Goal: Transaction & Acquisition: Purchase product/service

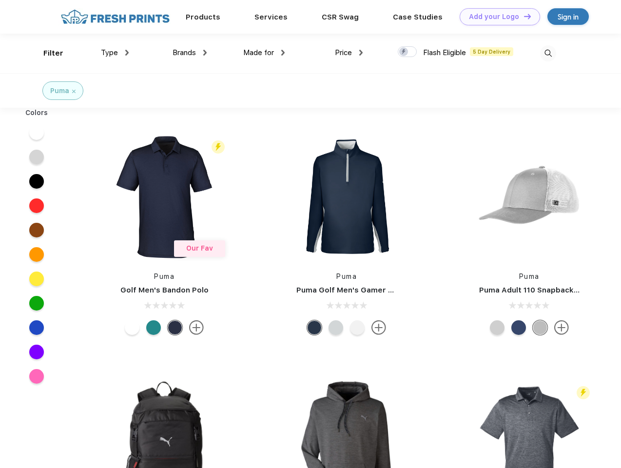
click at [497, 17] on link "Add your Logo Design Tool" at bounding box center [500, 16] width 80 height 17
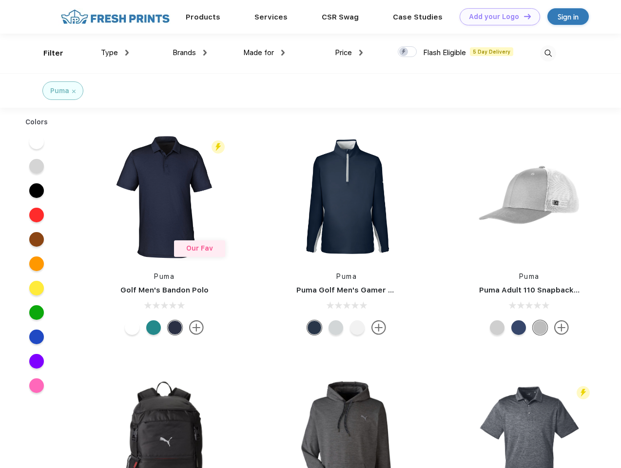
click at [0, 0] on div "Design Tool" at bounding box center [0, 0] width 0 height 0
click at [523, 16] on link "Add your Logo Design Tool" at bounding box center [500, 16] width 80 height 17
click at [47, 53] on div "Filter" at bounding box center [53, 53] width 20 height 11
click at [115, 53] on span "Type" at bounding box center [109, 52] width 17 height 9
click at [190, 53] on span "Brands" at bounding box center [184, 52] width 23 height 9
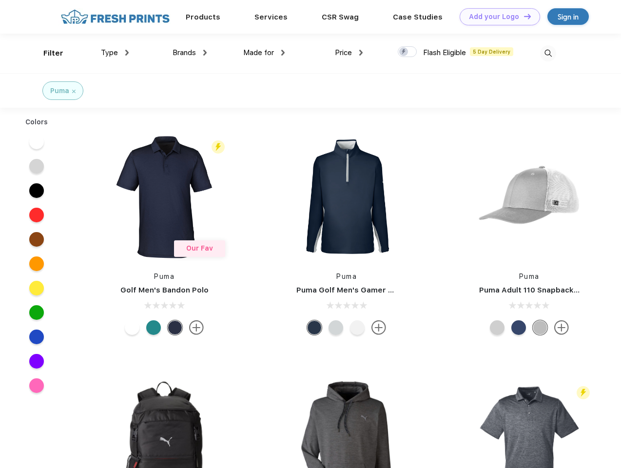
click at [264, 53] on span "Made for" at bounding box center [258, 52] width 31 height 9
click at [349, 53] on span "Price" at bounding box center [343, 52] width 17 height 9
click at [408, 52] on div at bounding box center [407, 51] width 19 height 11
click at [404, 52] on input "checkbox" at bounding box center [401, 49] width 6 height 6
click at [548, 53] on img at bounding box center [548, 53] width 16 height 16
